Goal: Task Accomplishment & Management: Use online tool/utility

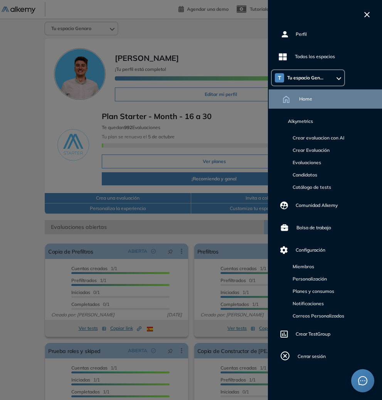
scroll to position [28, 0]
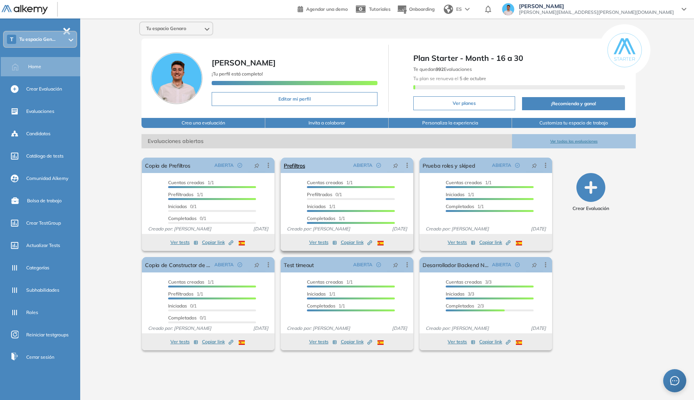
click at [382, 162] on icon at bounding box center [407, 166] width 8 height 8
click at [378, 191] on span "Duplicar" at bounding box center [377, 193] width 22 height 7
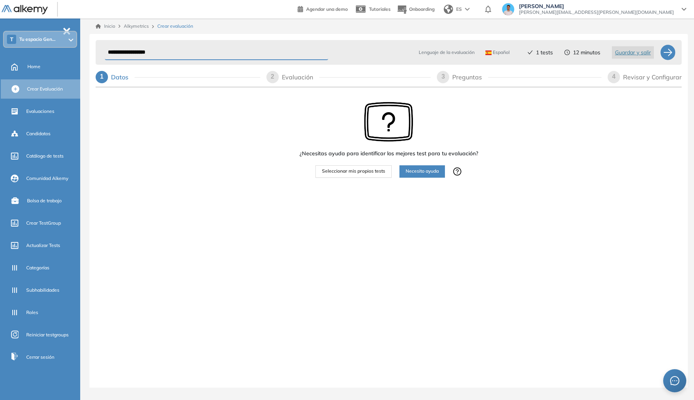
drag, startPoint x: 130, startPoint y: 49, endPoint x: 0, endPoint y: 48, distance: 130.0
click at [0, 46] on div "**********" at bounding box center [347, 200] width 694 height 400
type input "**********"
click at [346, 170] on span "Seleccionar mis propios tests" at bounding box center [353, 171] width 63 height 7
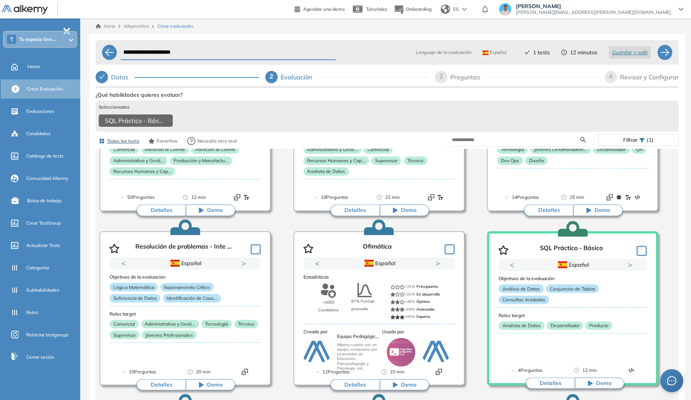
scroll to position [130, 0]
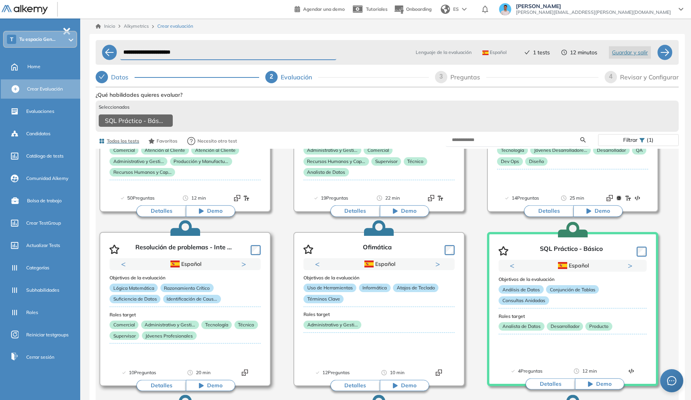
click at [254, 248] on div at bounding box center [254, 250] width 13 height 12
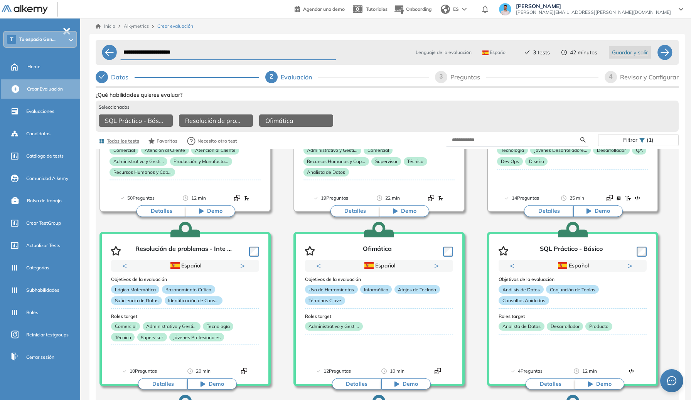
click at [382, 77] on div "Revisar y Configurar" at bounding box center [649, 77] width 59 height 12
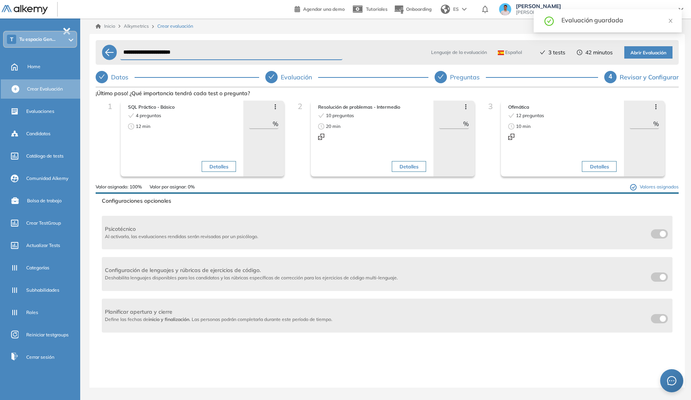
scroll to position [103, 0]
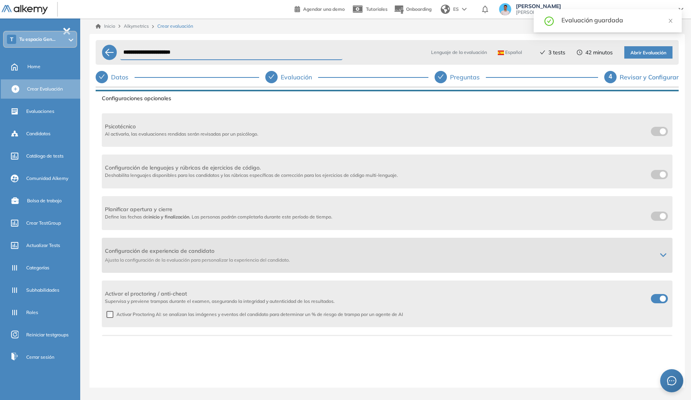
click at [382, 258] on span "Ajusta la configuración de la evaluación para personalizar la experiencia del c…" at bounding box center [378, 260] width 546 height 7
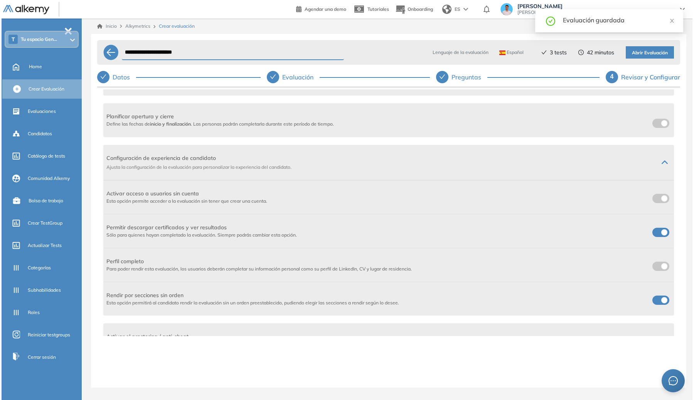
scroll to position [238, 0]
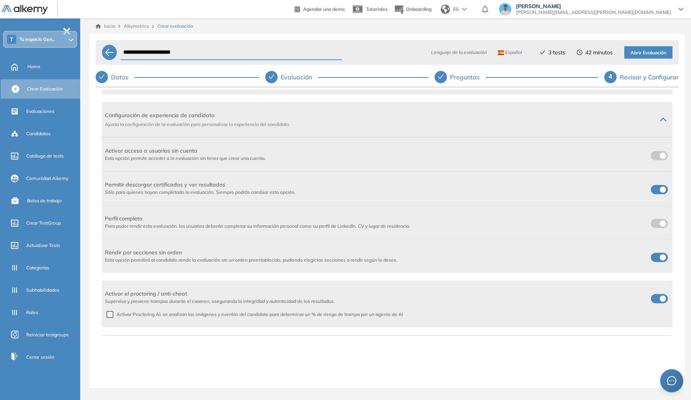
click at [382, 153] on label at bounding box center [659, 155] width 17 height 9
click at [382, 56] on span "Abrir Evaluación" at bounding box center [649, 52] width 36 height 7
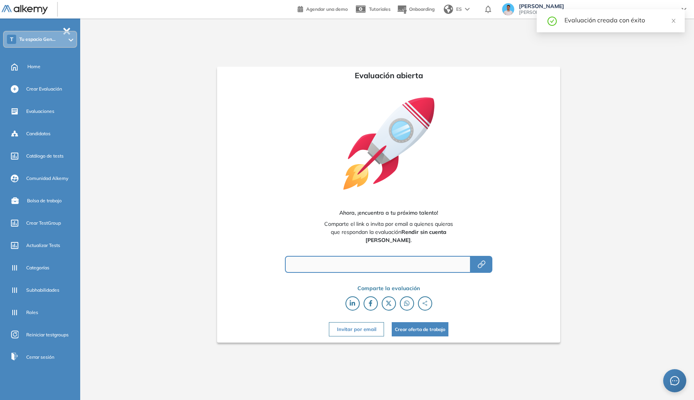
type input "**********"
click at [382, 267] on icon "button" at bounding box center [481, 264] width 9 height 9
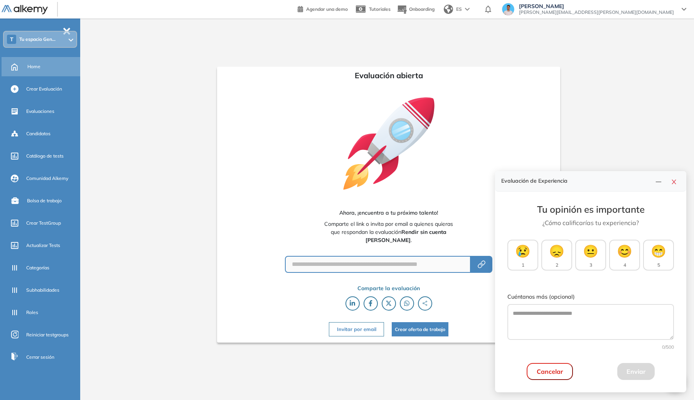
click at [29, 73] on div "Home" at bounding box center [52, 66] width 51 height 13
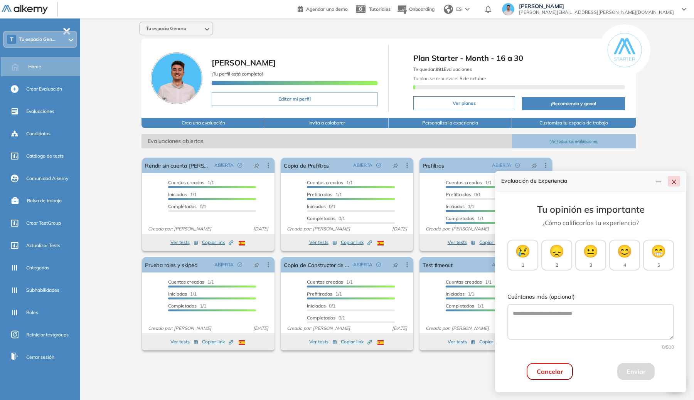
click at [382, 184] on icon "close" at bounding box center [674, 182] width 6 height 6
